Goal: Task Accomplishment & Management: Use online tool/utility

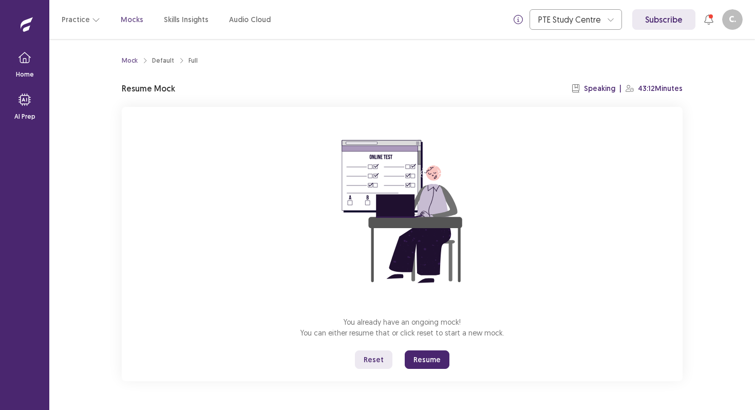
click at [380, 366] on button "Reset" at bounding box center [374, 359] width 38 height 18
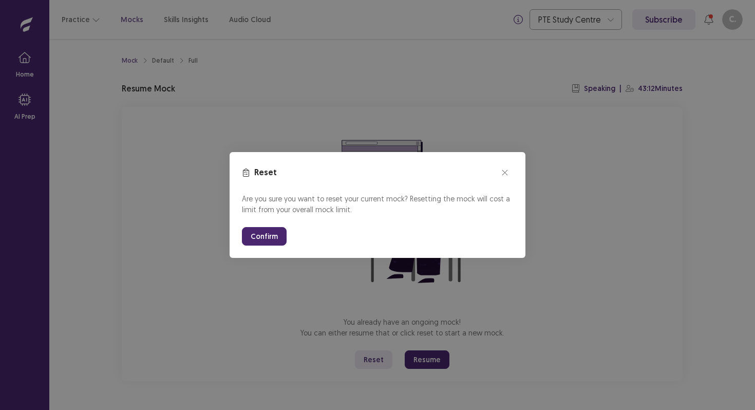
click at [269, 242] on button "Confirm" at bounding box center [264, 236] width 45 height 18
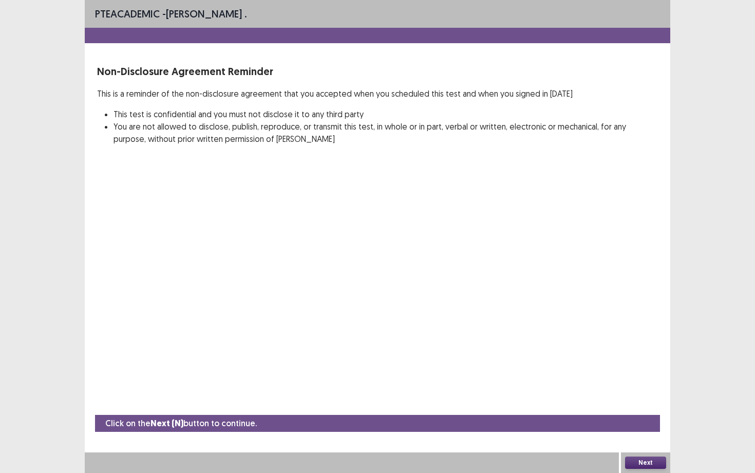
click at [644, 410] on button "Next" at bounding box center [645, 462] width 41 height 12
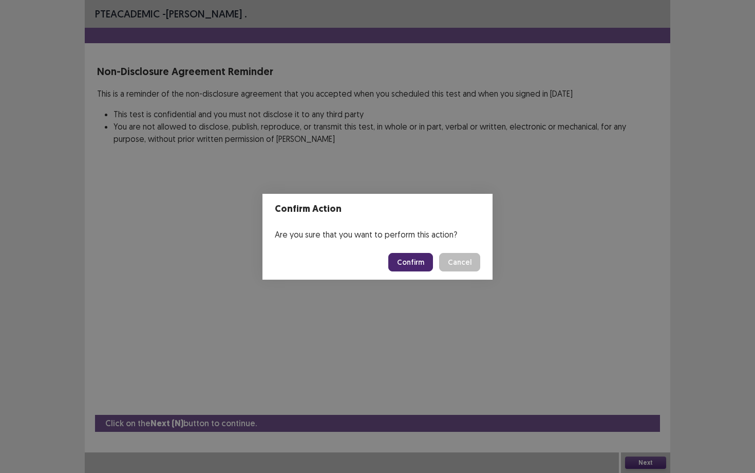
click at [407, 265] on button "Confirm" at bounding box center [410, 262] width 45 height 18
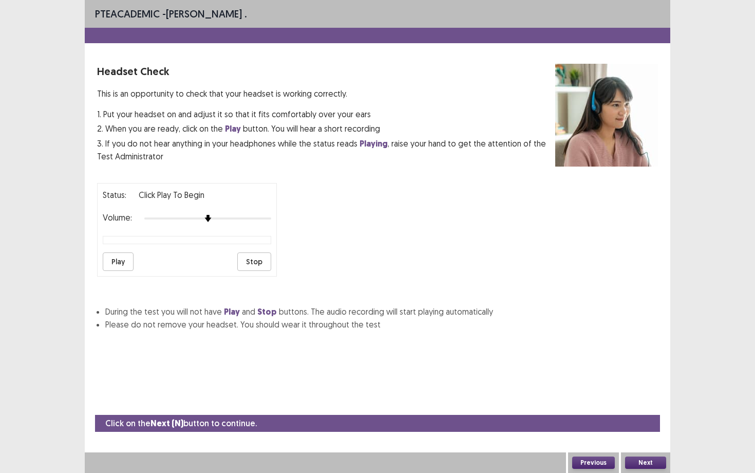
click at [104, 258] on button "Play" at bounding box center [118, 261] width 31 height 18
click at [274, 229] on div "Status: playing Volume: Play Stop" at bounding box center [187, 230] width 180 height 94
click at [640, 410] on button "Next" at bounding box center [645, 462] width 41 height 12
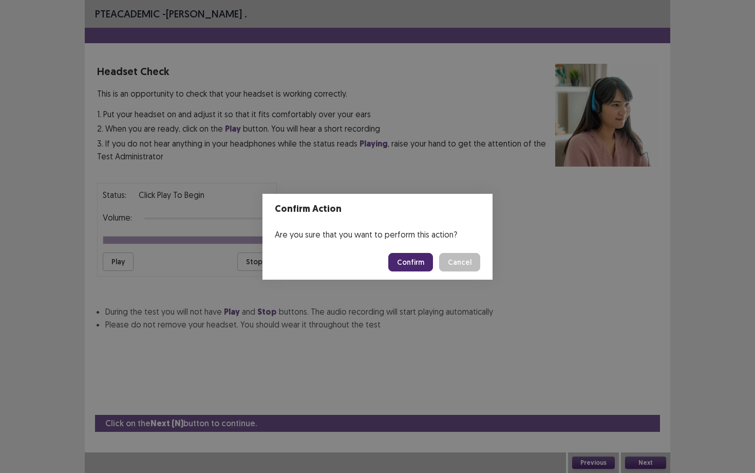
click at [407, 270] on button "Confirm" at bounding box center [410, 262] width 45 height 18
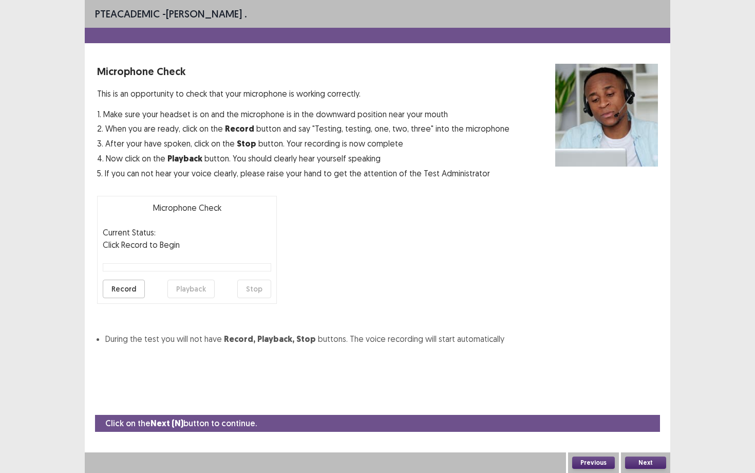
click at [117, 288] on button "Record" at bounding box center [124, 289] width 42 height 18
click at [253, 291] on button "Stop" at bounding box center [254, 289] width 34 height 18
click at [191, 287] on button "Playback" at bounding box center [191, 289] width 47 height 18
click at [647, 410] on button "Next" at bounding box center [645, 462] width 41 height 12
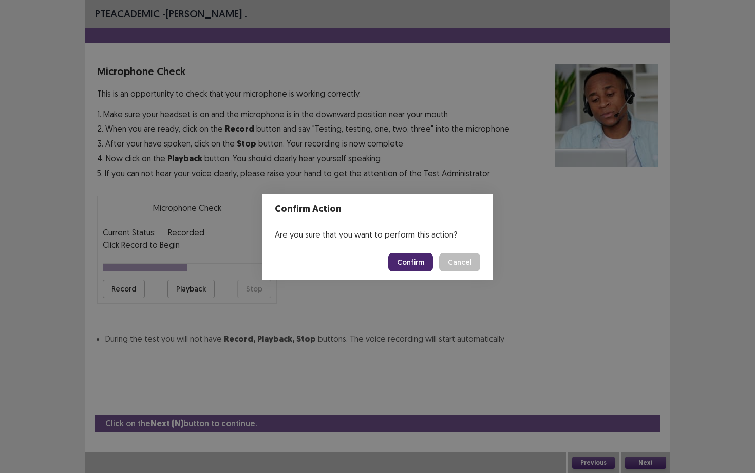
click at [415, 262] on button "Confirm" at bounding box center [410, 262] width 45 height 18
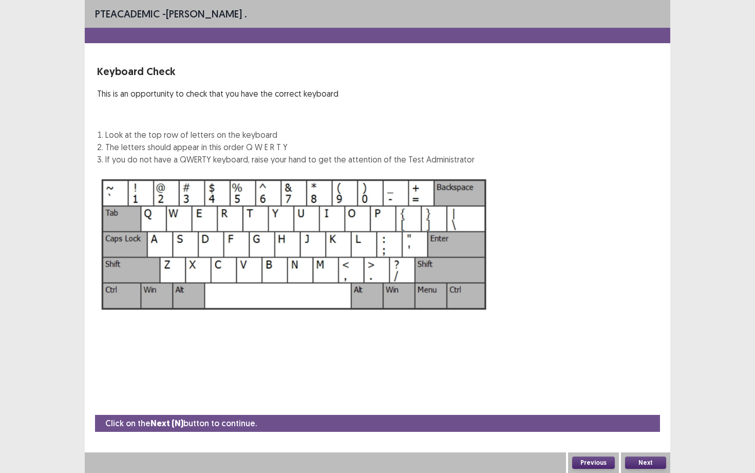
click at [641, 410] on button "Next" at bounding box center [645, 462] width 41 height 12
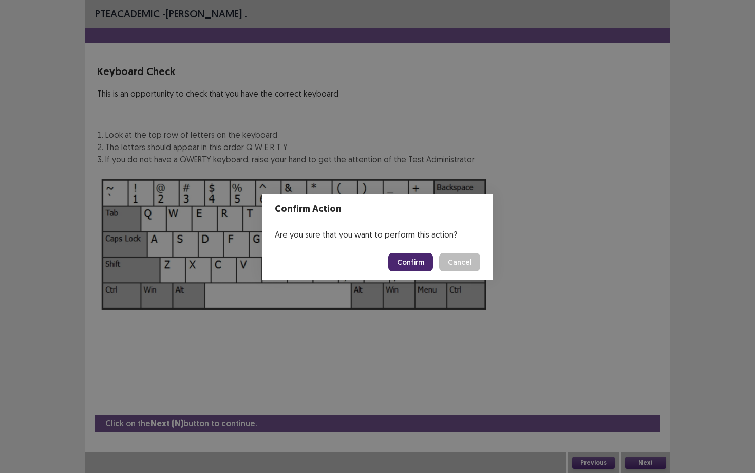
click at [414, 268] on button "Confirm" at bounding box center [410, 262] width 45 height 18
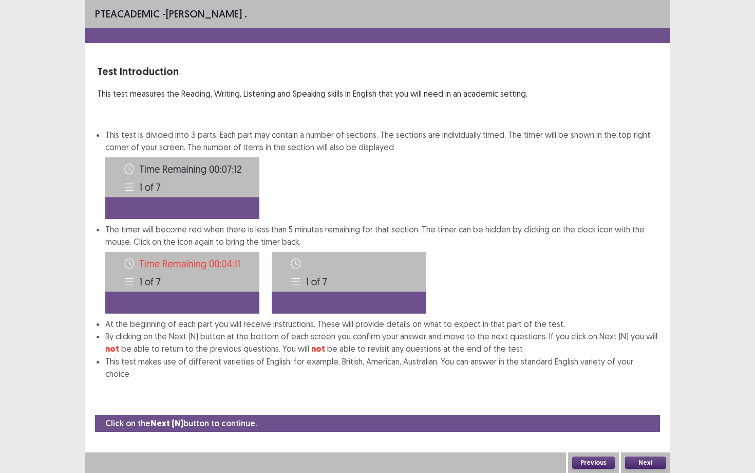
click at [647, 410] on button "Next" at bounding box center [645, 462] width 41 height 12
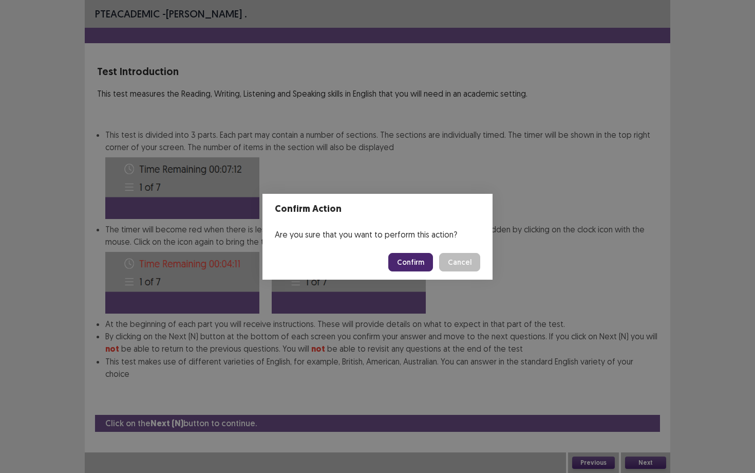
click at [413, 257] on button "Confirm" at bounding box center [410, 262] width 45 height 18
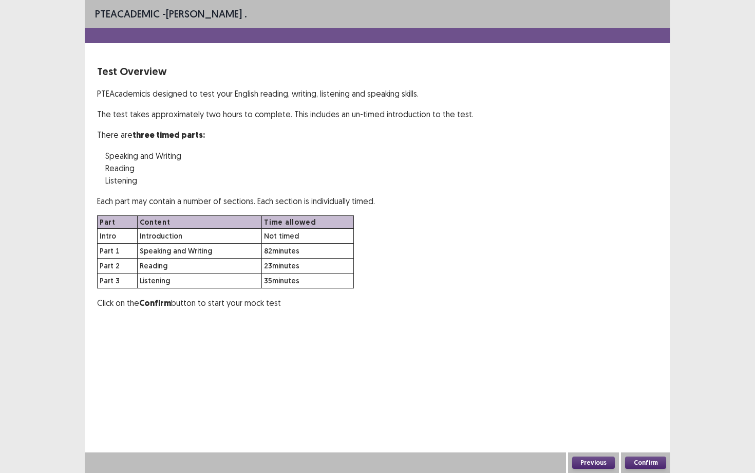
click at [636, 410] on button "Confirm" at bounding box center [645, 462] width 41 height 12
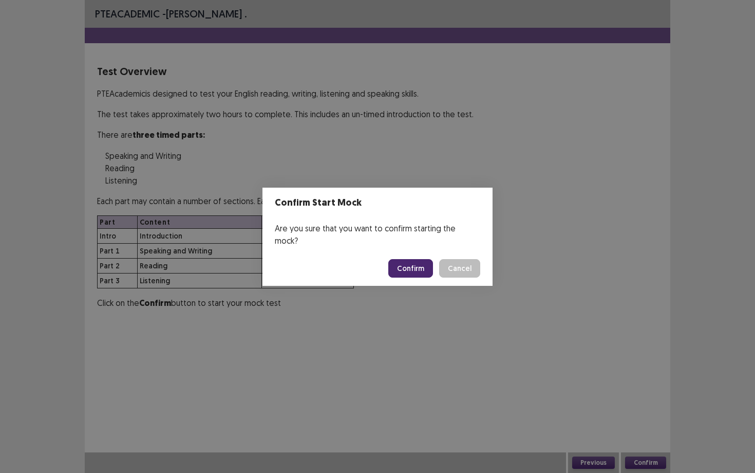
click at [415, 262] on button "Confirm" at bounding box center [410, 268] width 45 height 18
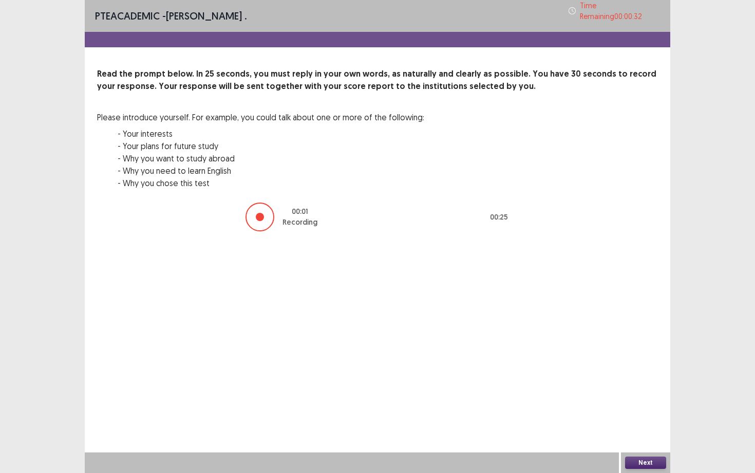
click at [646, 410] on button "Next" at bounding box center [645, 462] width 41 height 12
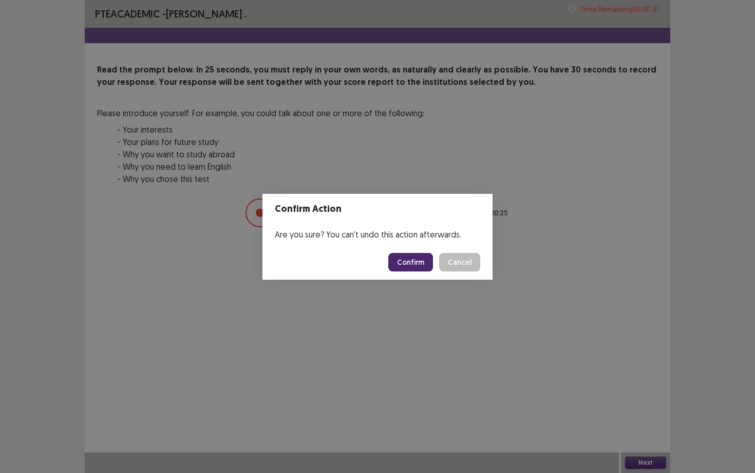
click at [405, 263] on button "Confirm" at bounding box center [410, 262] width 45 height 18
